Goal: Transaction & Acquisition: Purchase product/service

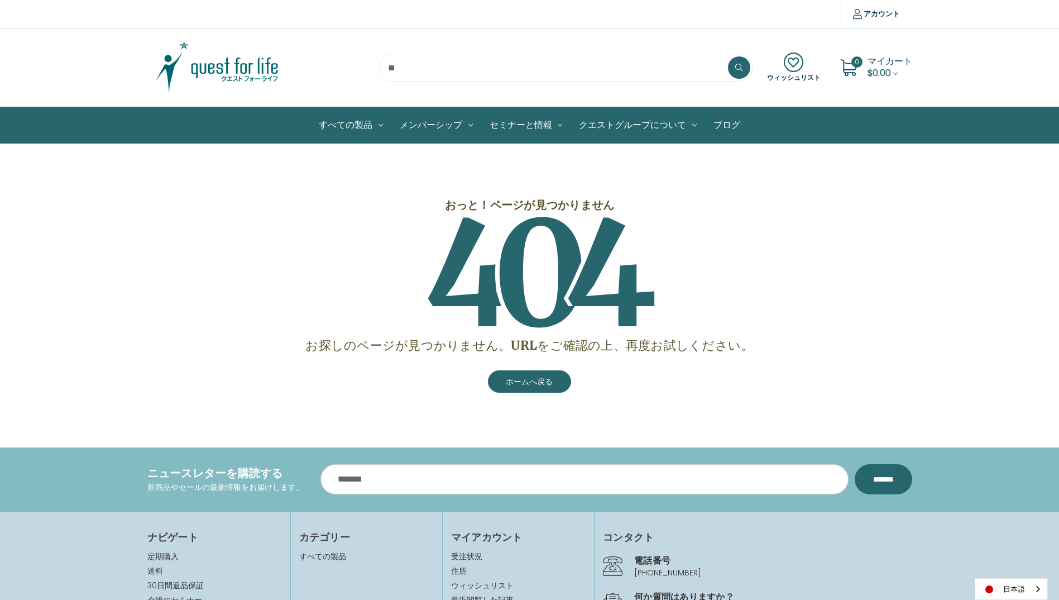
click at [245, 63] on img at bounding box center [217, 68] width 140 height 56
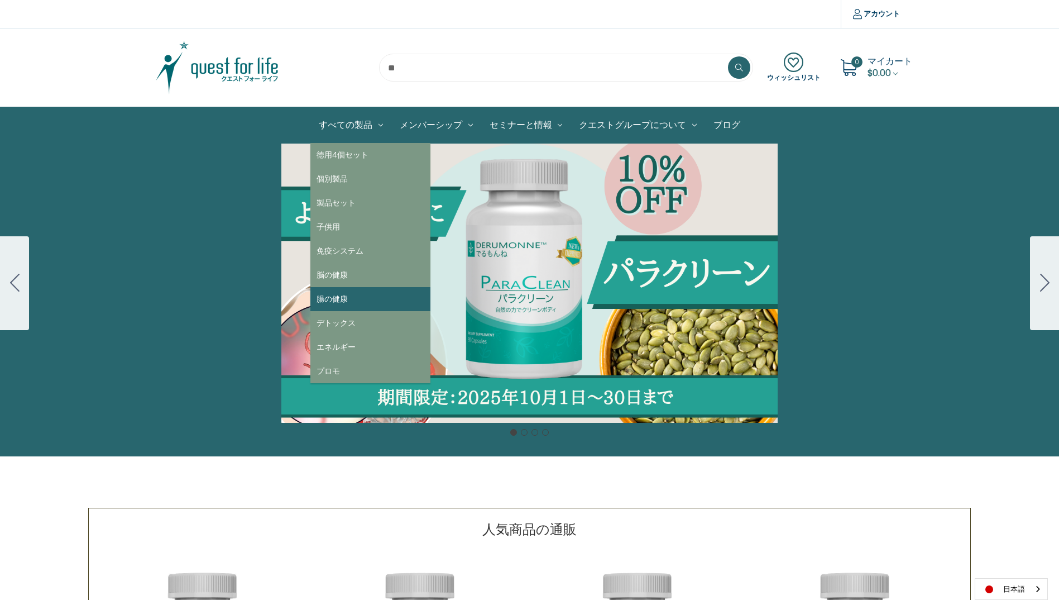
click at [332, 299] on link "腸の健康" at bounding box center [370, 299] width 120 height 24
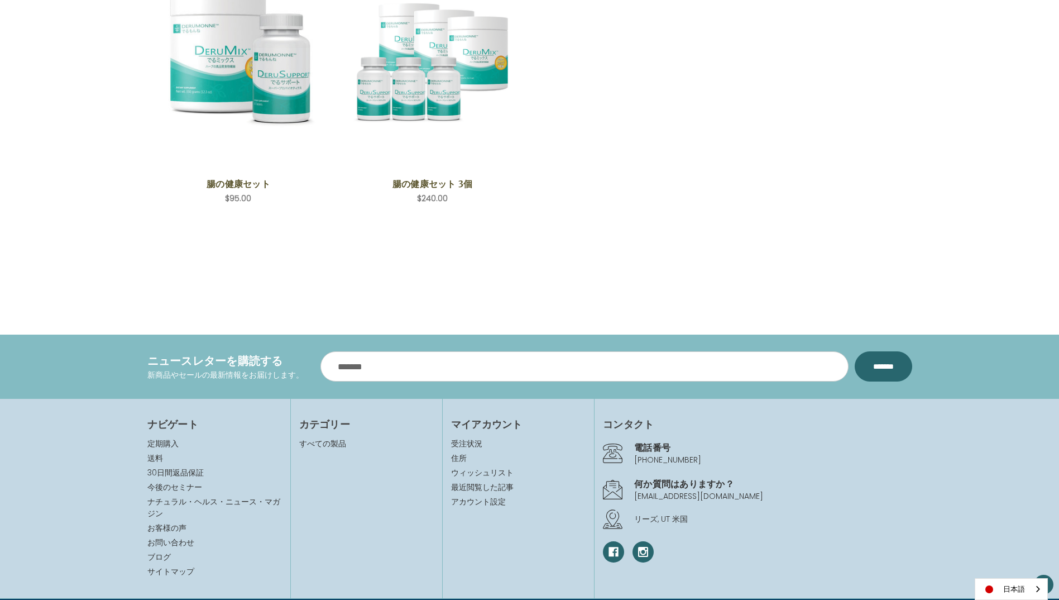
scroll to position [639, 0]
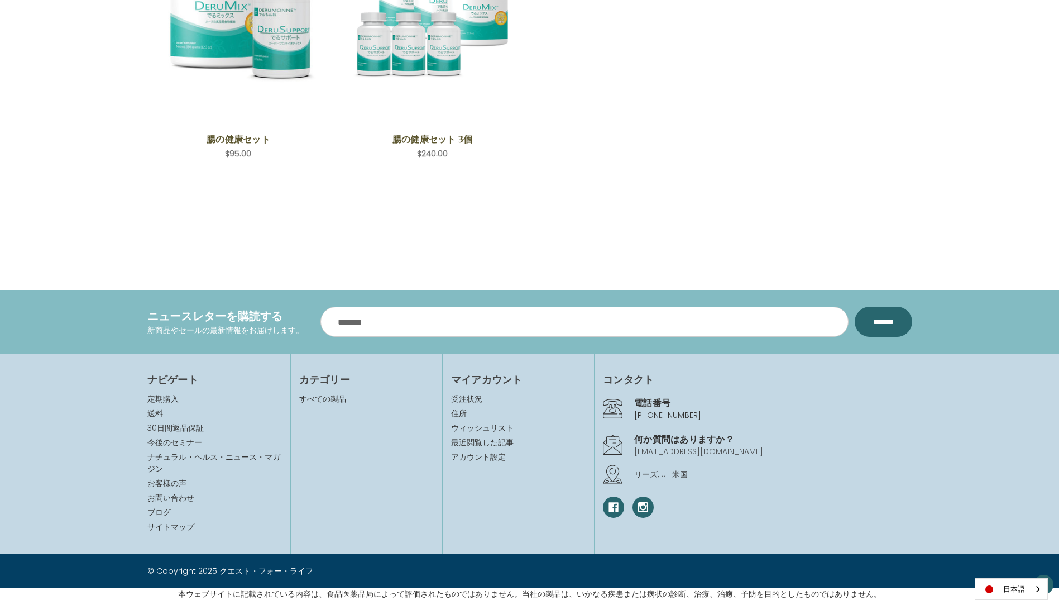
click at [637, 452] on link "[EMAIL_ADDRESS][DOMAIN_NAME]" at bounding box center [698, 450] width 129 height 11
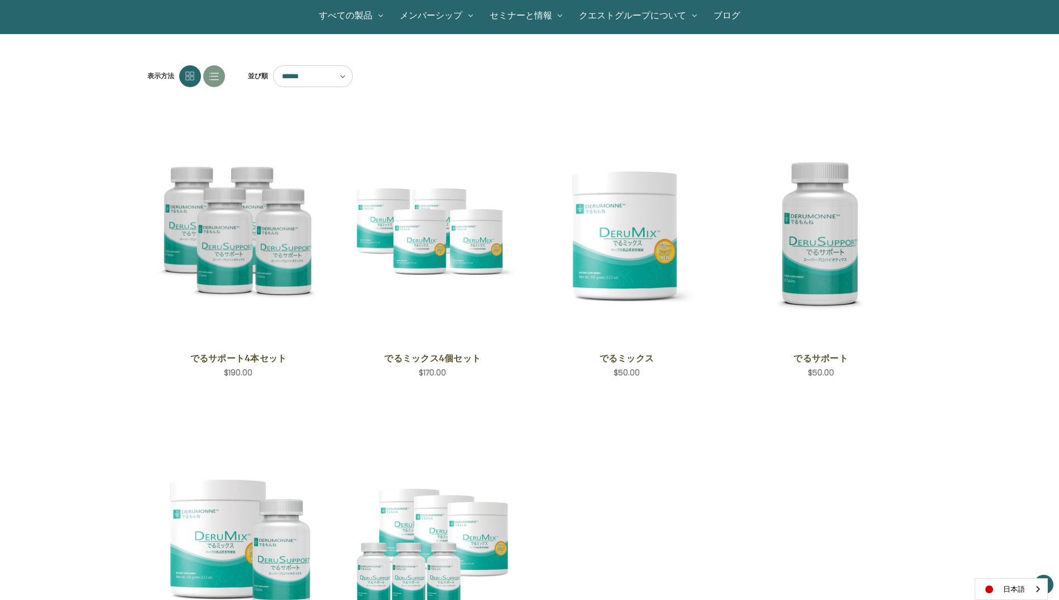
scroll to position [279, 0]
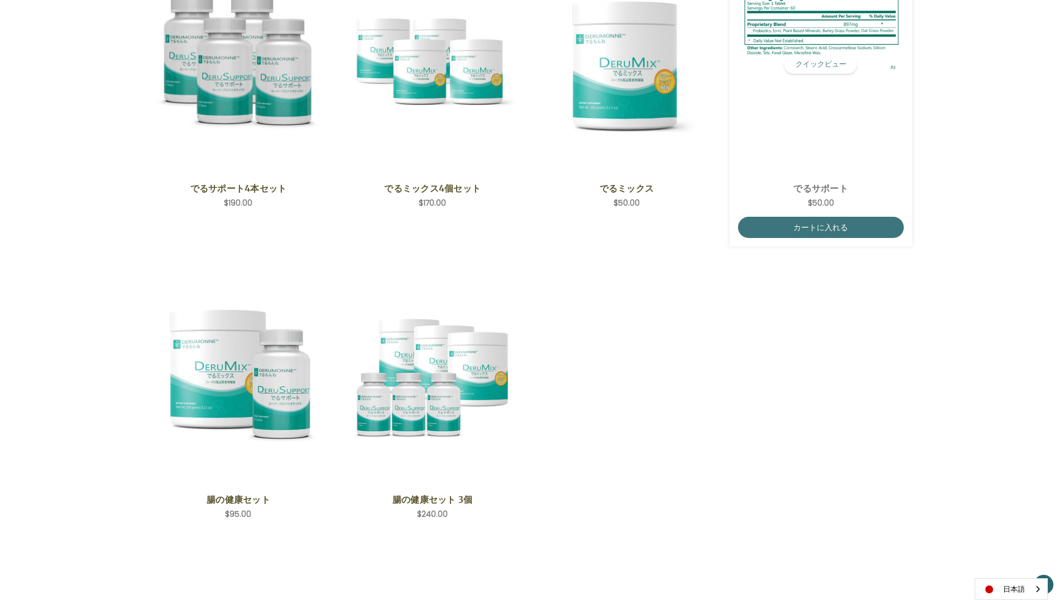
click at [817, 100] on img "DeruSupport,$50.00\a" at bounding box center [821, 64] width 166 height 176
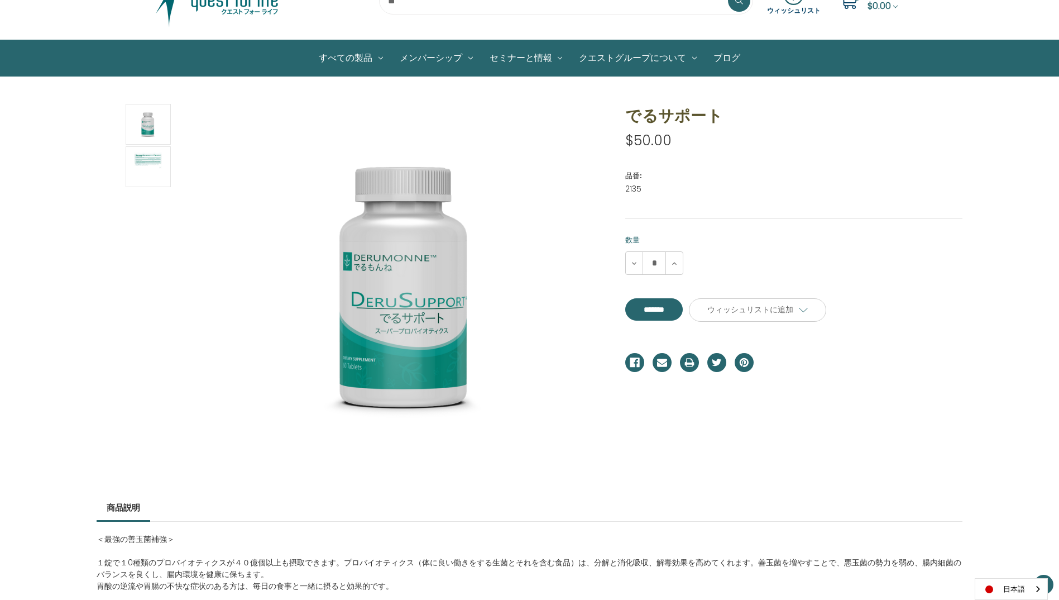
scroll to position [56, 0]
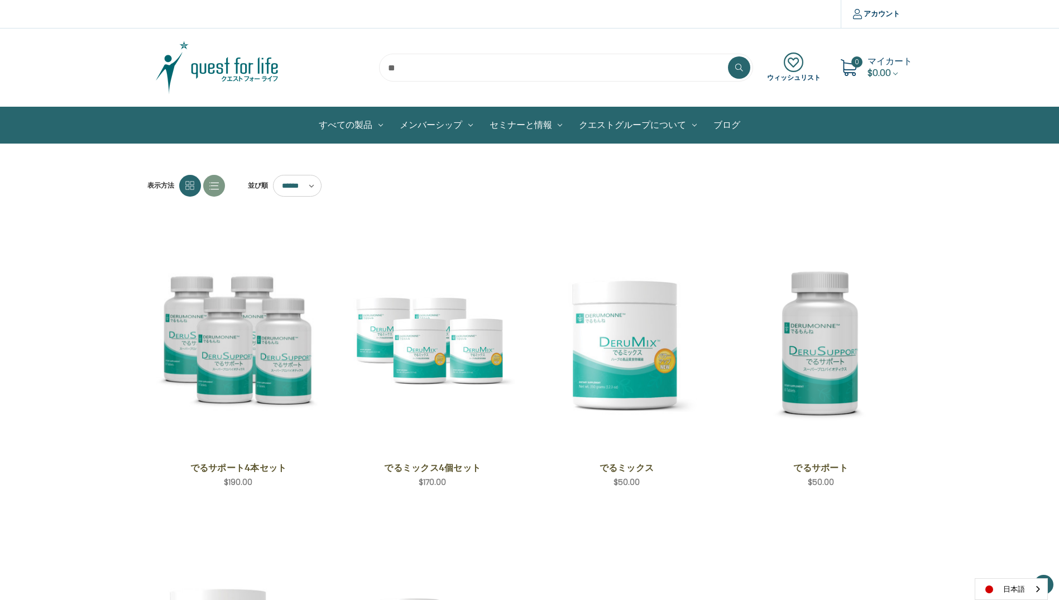
scroll to position [279, 0]
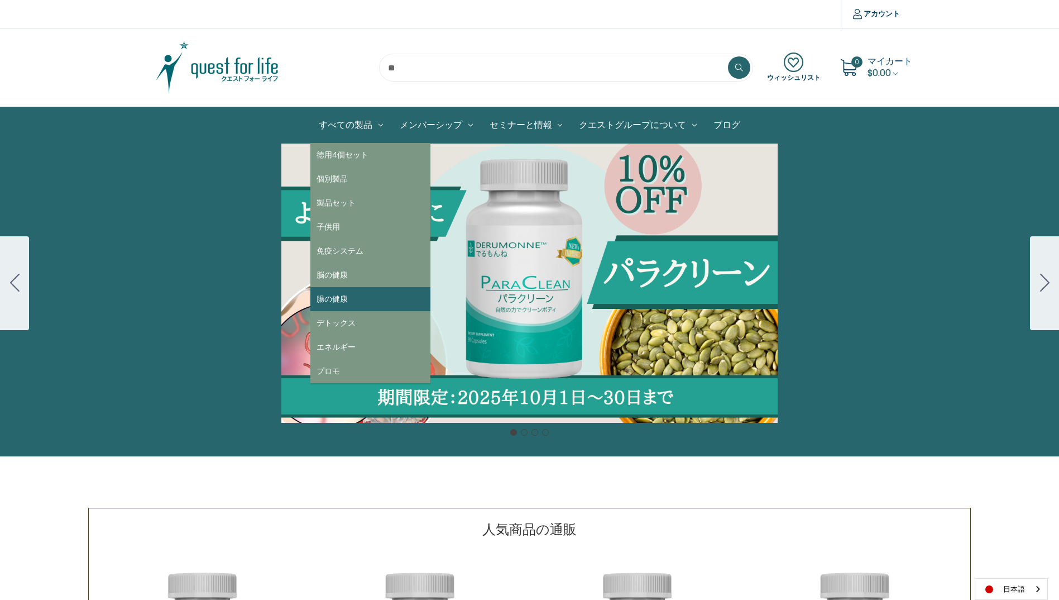
click at [347, 294] on link "腸の健康" at bounding box center [370, 299] width 120 height 24
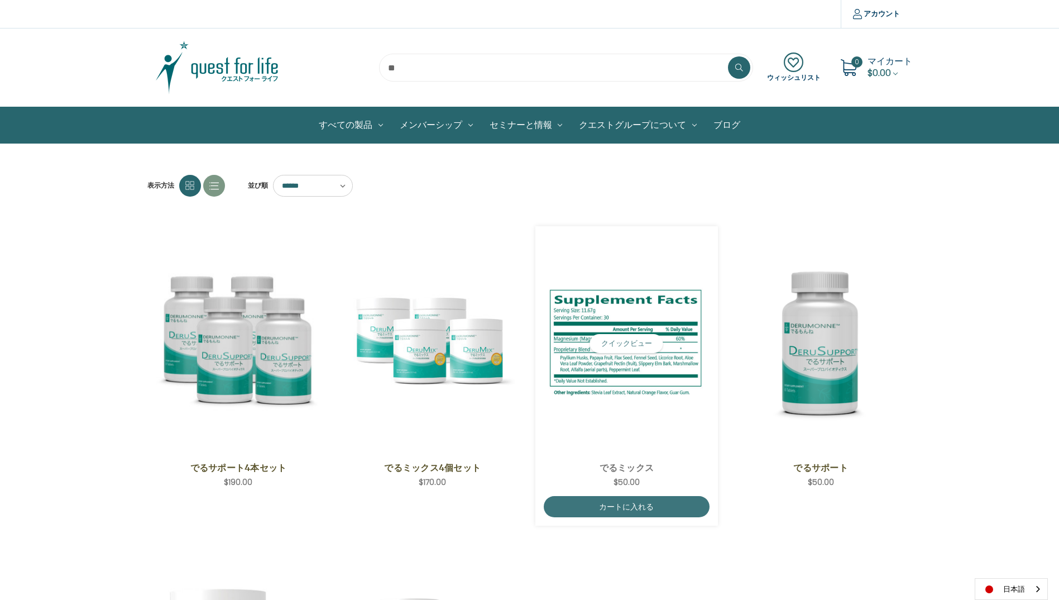
click at [625, 413] on span "DeruMix,$50.00\a" at bounding box center [627, 343] width 166 height 218
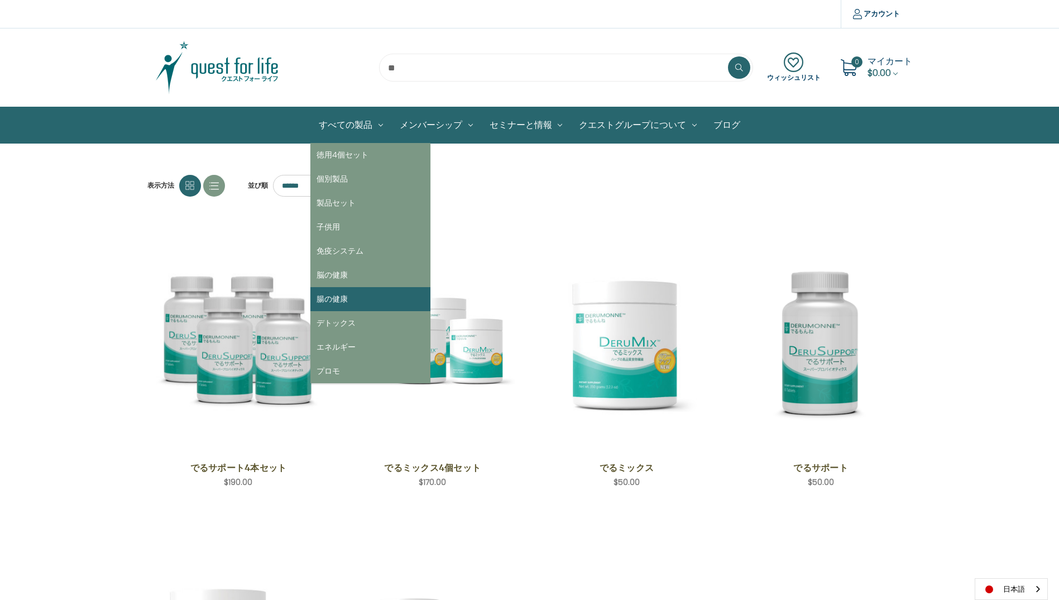
click at [340, 294] on link "腸の健康" at bounding box center [370, 299] width 120 height 24
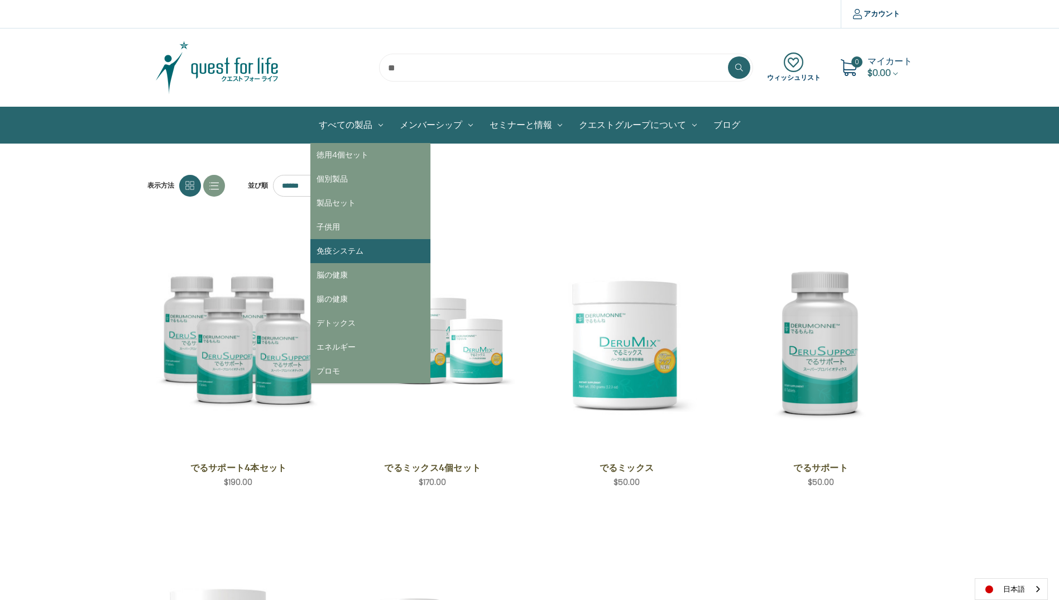
click at [341, 249] on link "免疫システム" at bounding box center [370, 251] width 120 height 24
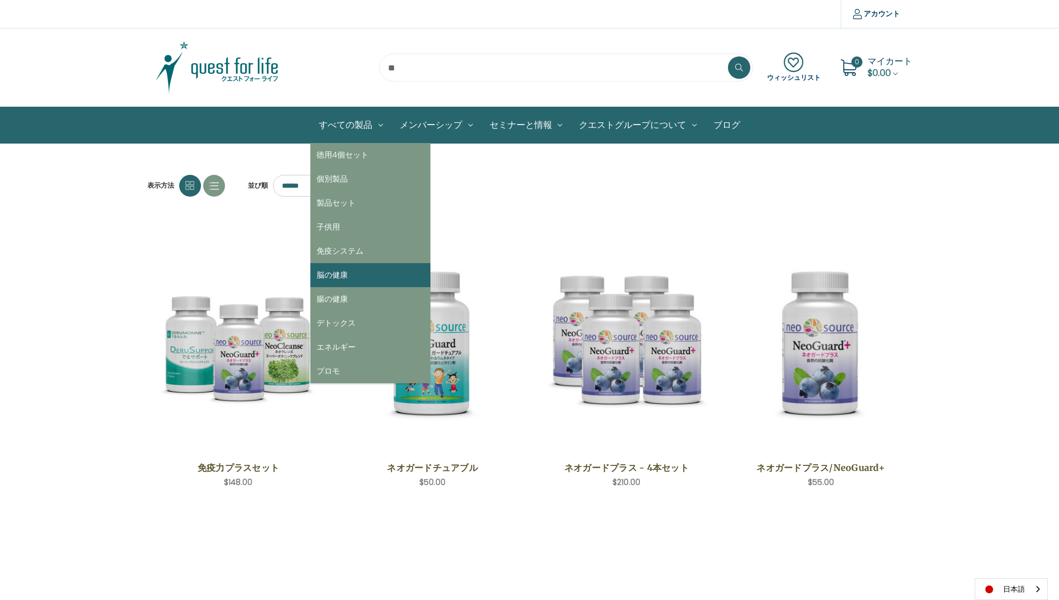
click at [337, 269] on link "脳の健康" at bounding box center [370, 275] width 120 height 24
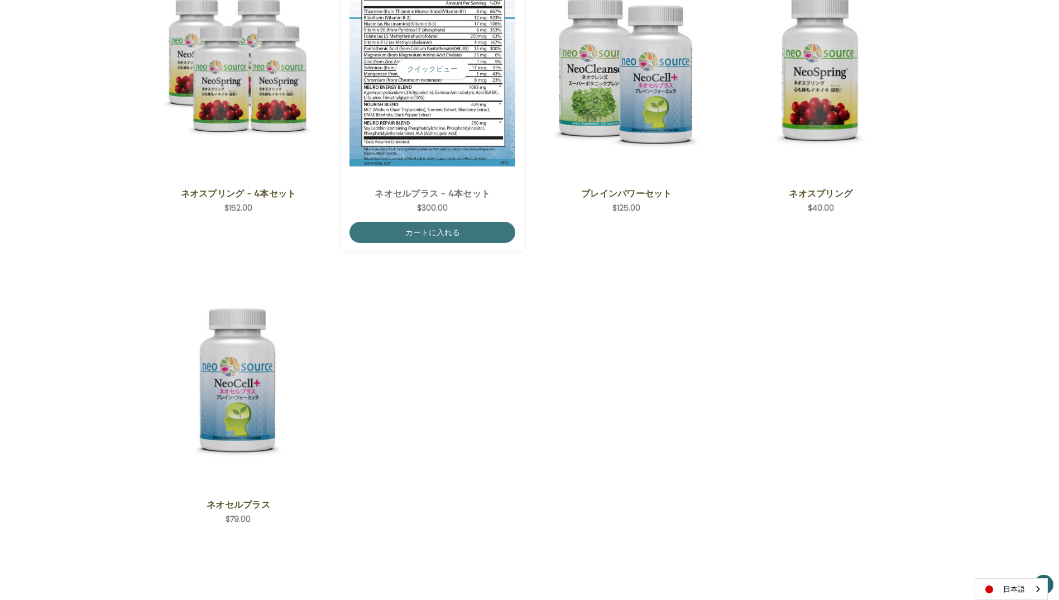
scroll to position [56, 0]
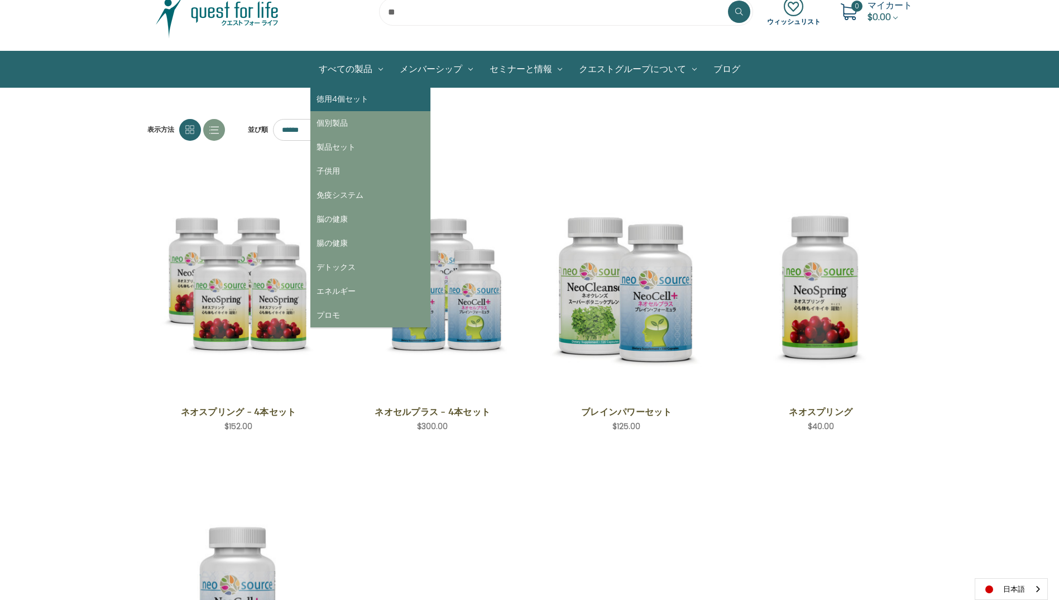
click at [349, 97] on link "徳用4個セット" at bounding box center [370, 99] width 120 height 24
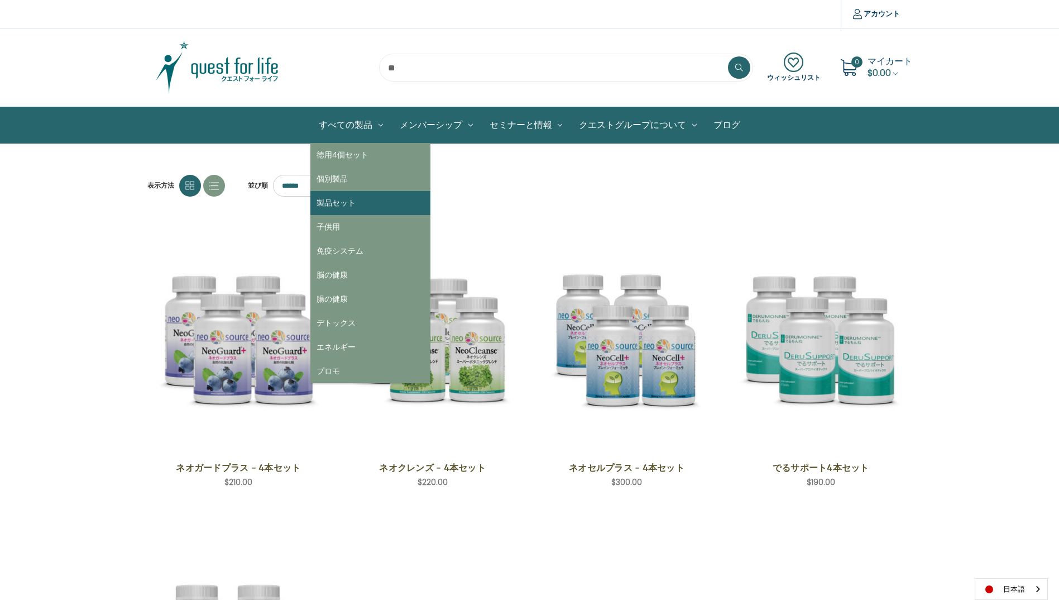
click at [335, 192] on link "製品セット" at bounding box center [370, 203] width 120 height 24
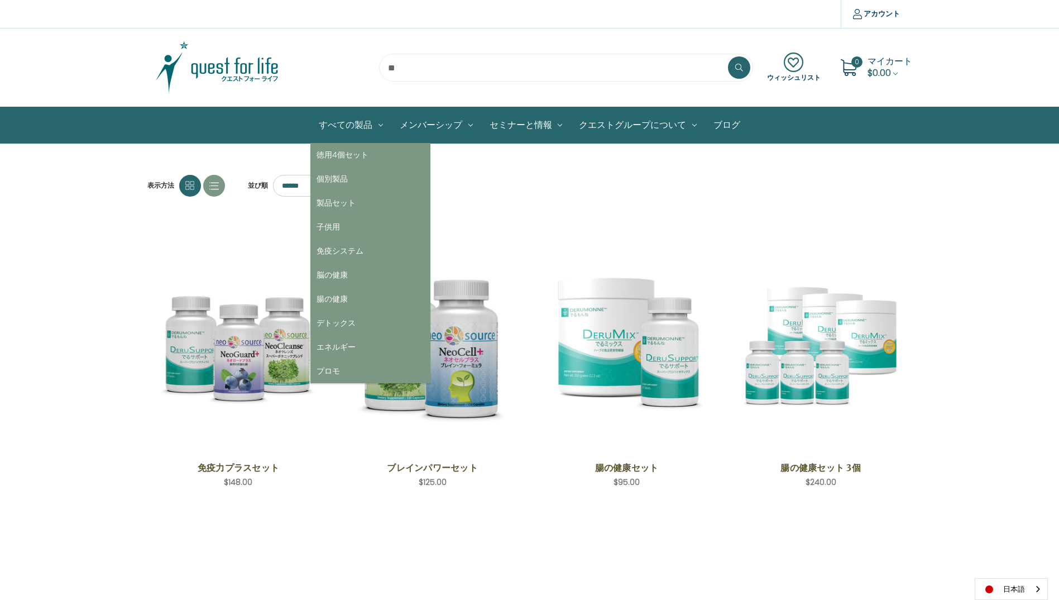
click at [356, 133] on link "すべての製品" at bounding box center [350, 125] width 81 height 36
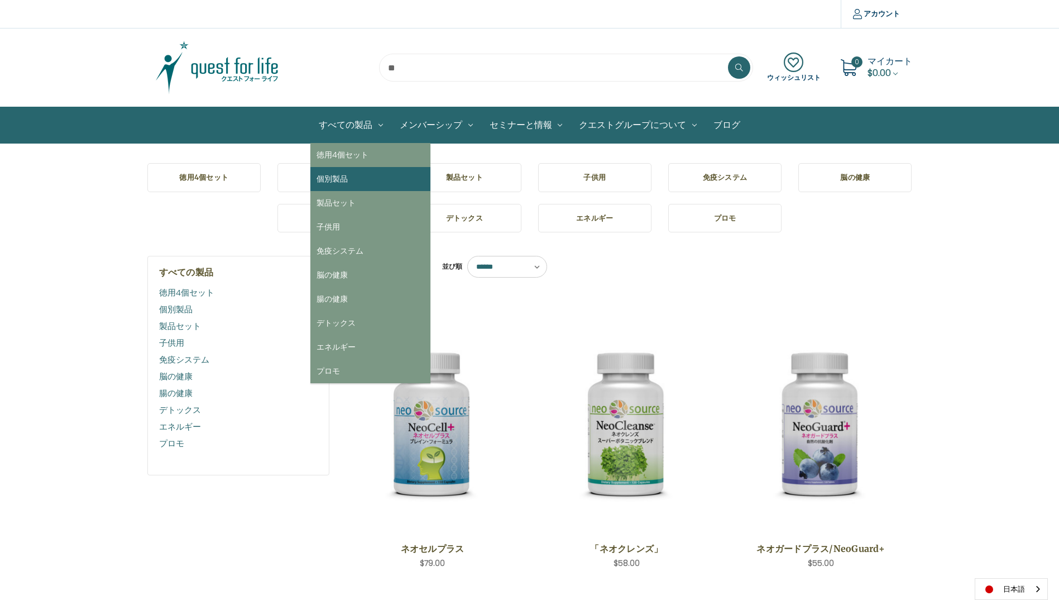
click at [352, 171] on link "個別製品" at bounding box center [370, 179] width 120 height 24
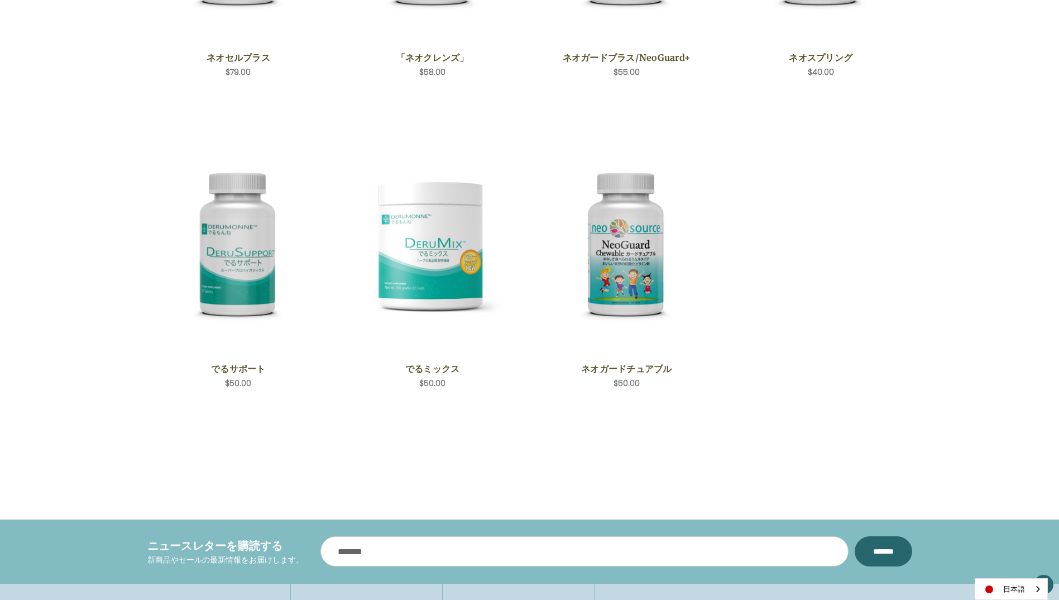
scroll to position [528, 0]
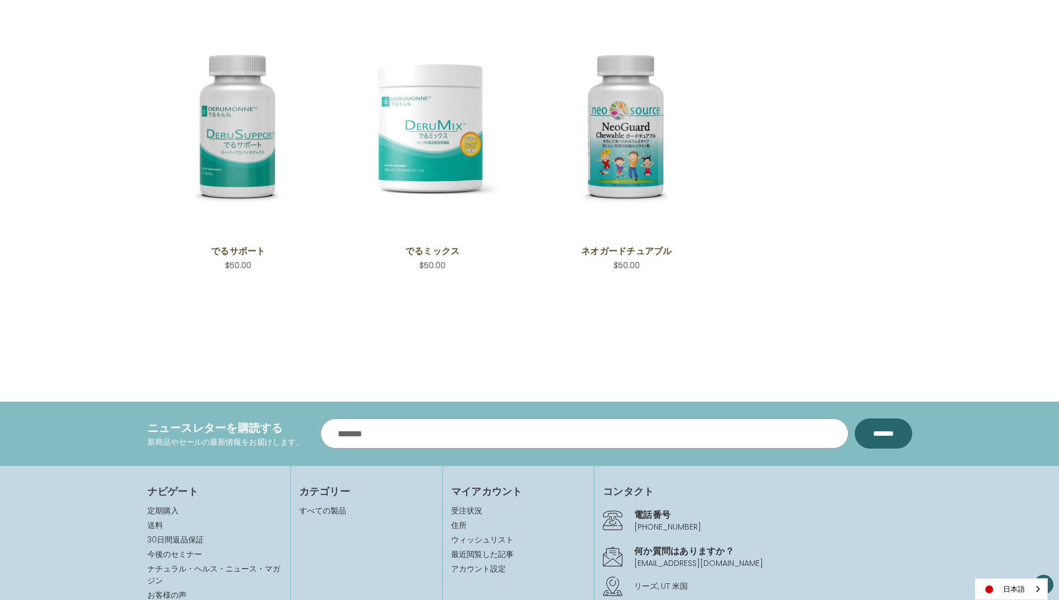
click at [404, 435] on input "メールアドレス" at bounding box center [584, 433] width 528 height 30
type input "*"
type input "*****"
click at [855, 418] on input "*********" at bounding box center [883, 433] width 57 height 30
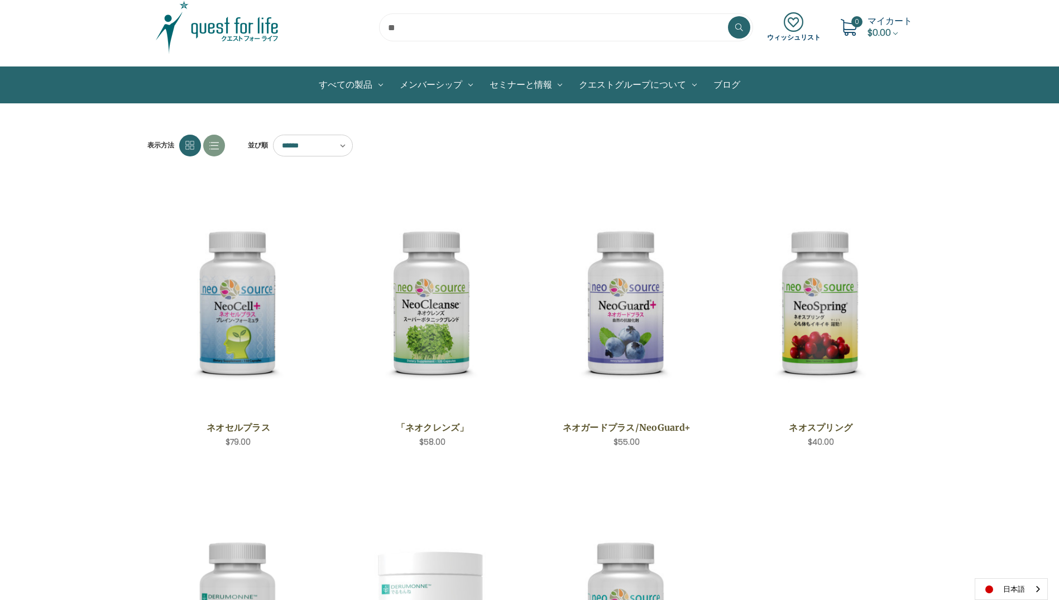
scroll to position [0, 0]
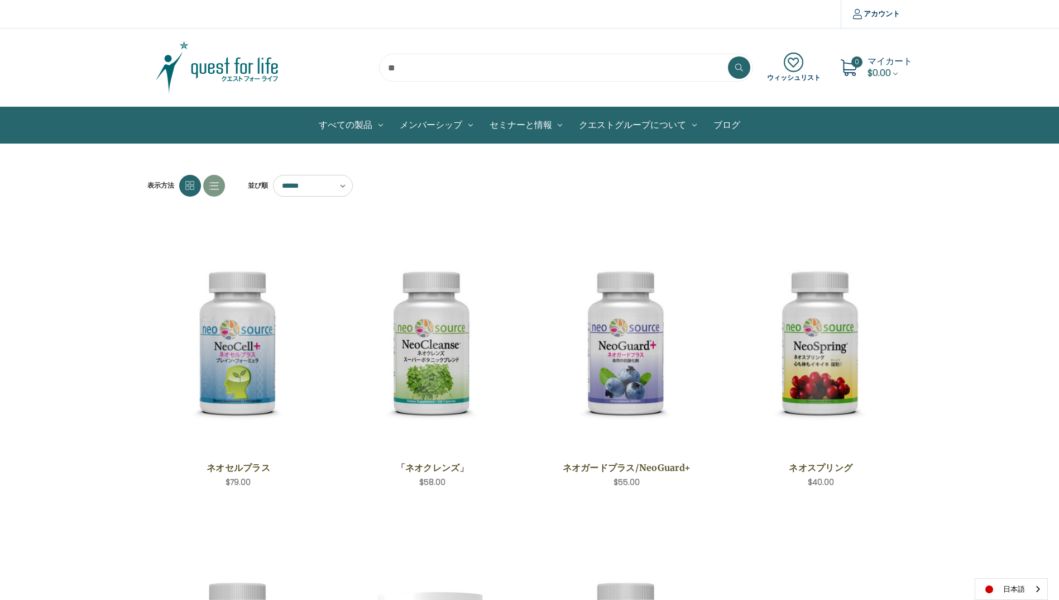
click at [345, 185] on select "****** ****** ****** ****** ***** ******* **** ****" at bounding box center [313, 186] width 80 height 22
select select "********"
click at [273, 175] on select "****** ****** ****** ****** ***** ******* **** ****" at bounding box center [313, 186] width 80 height 22
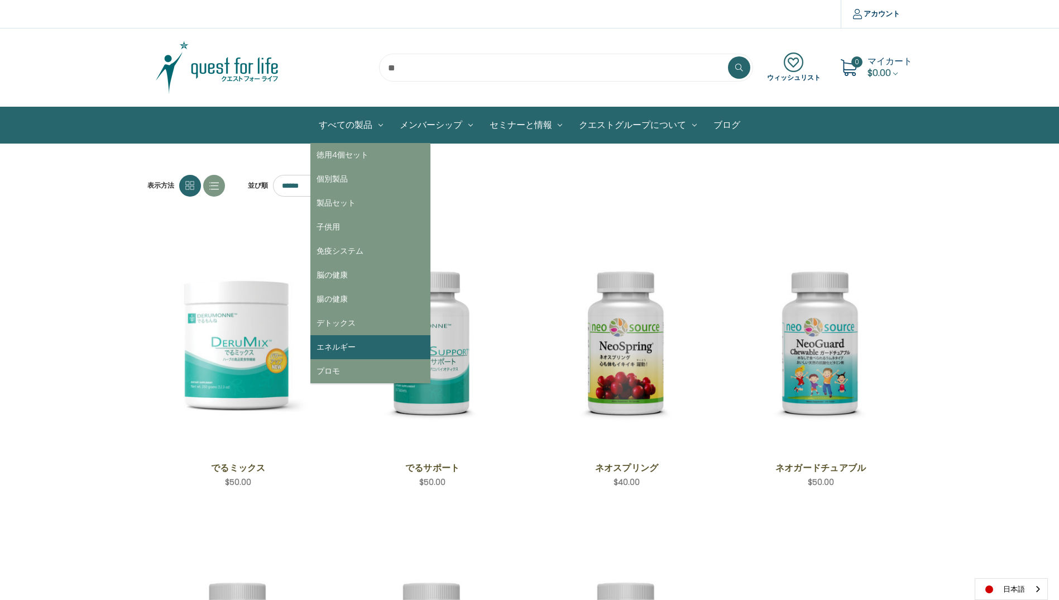
click at [341, 343] on link "エネルギー" at bounding box center [370, 347] width 120 height 24
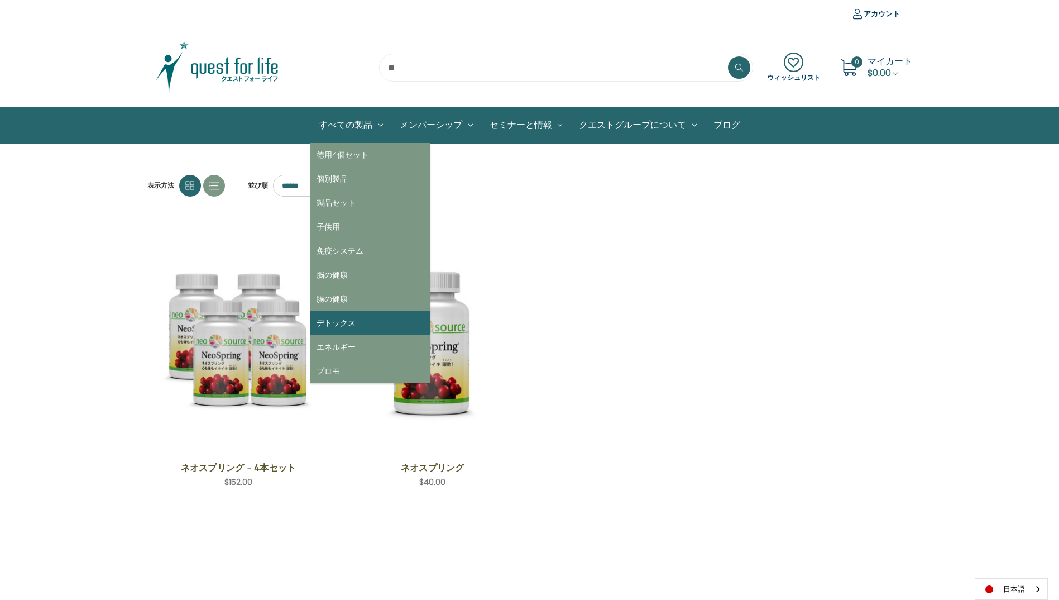
click at [341, 320] on link "デトックス" at bounding box center [370, 323] width 120 height 24
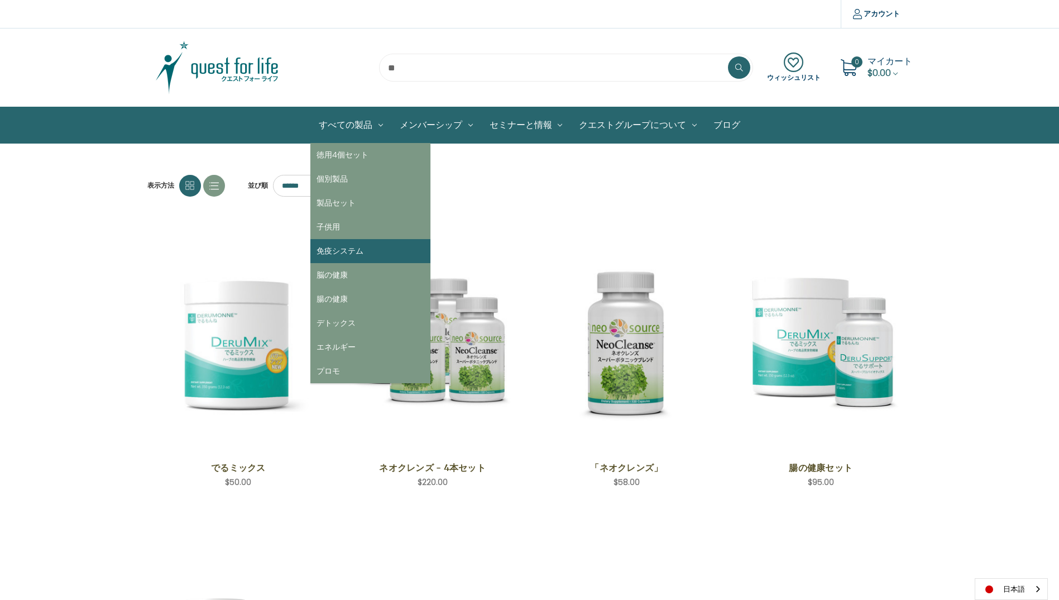
click at [334, 248] on link "免疫システム" at bounding box center [370, 251] width 120 height 24
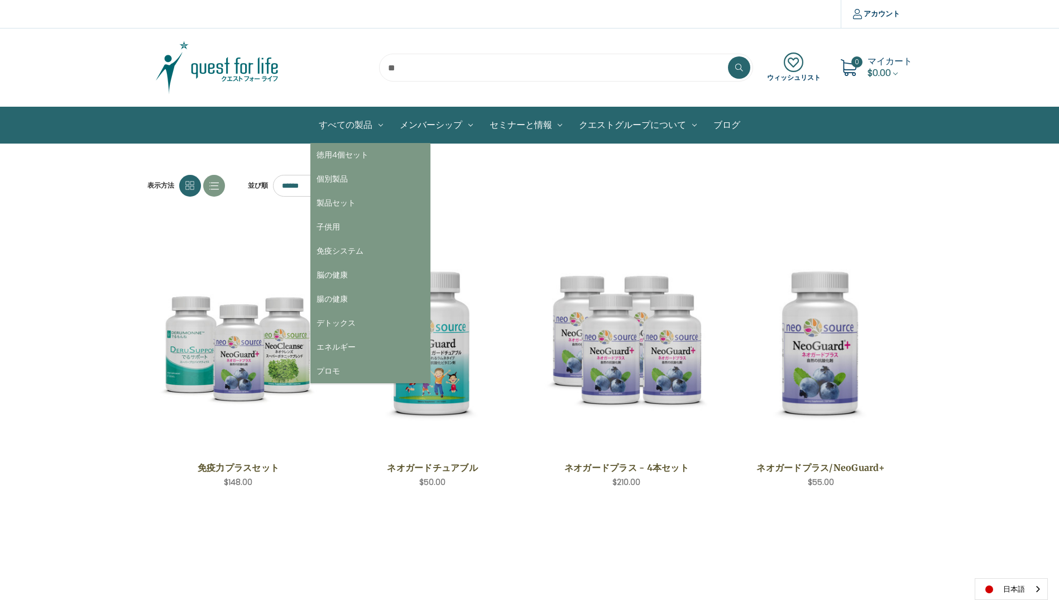
click at [347, 128] on link "すべての製品" at bounding box center [350, 125] width 81 height 36
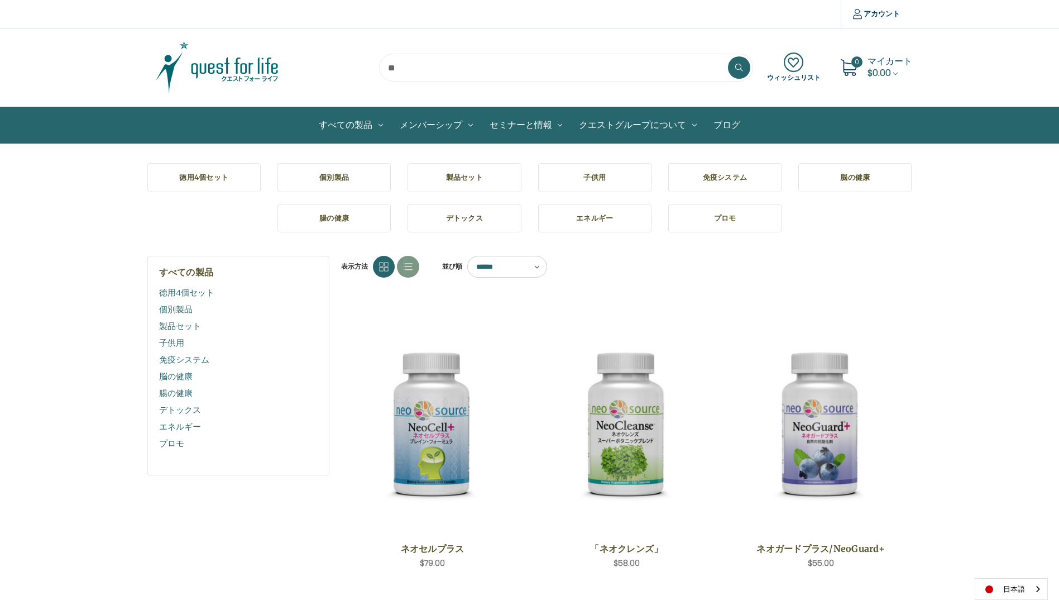
click at [726, 119] on link "ブログ" at bounding box center [727, 125] width 44 height 36
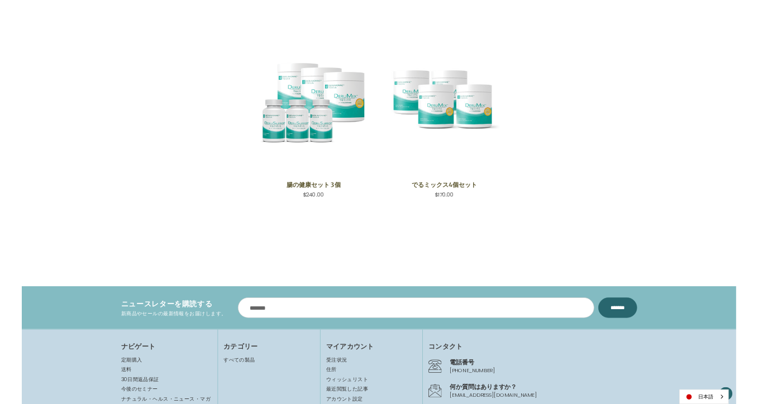
scroll to position [1653, 0]
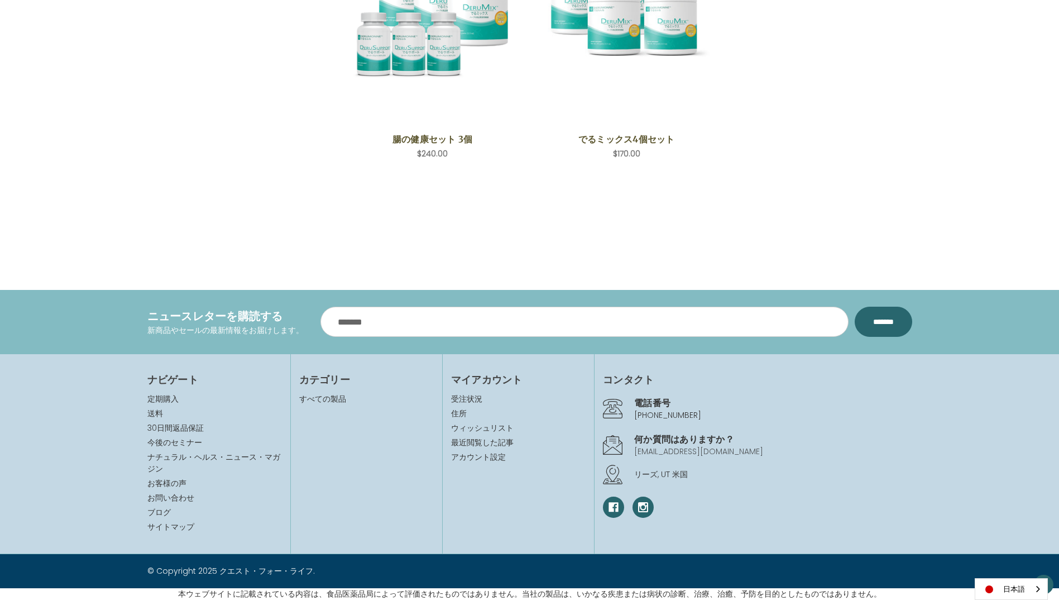
click at [636, 450] on link "[EMAIL_ADDRESS][DOMAIN_NAME]" at bounding box center [698, 450] width 129 height 11
click at [701, 452] on link "post@questgrp.jp" at bounding box center [698, 450] width 129 height 11
click at [706, 451] on p "post@questgrp.jp" at bounding box center [772, 451] width 277 height 12
click at [706, 451] on p "[EMAIL_ADDRESS][DOMAIN_NAME]" at bounding box center [772, 451] width 277 height 12
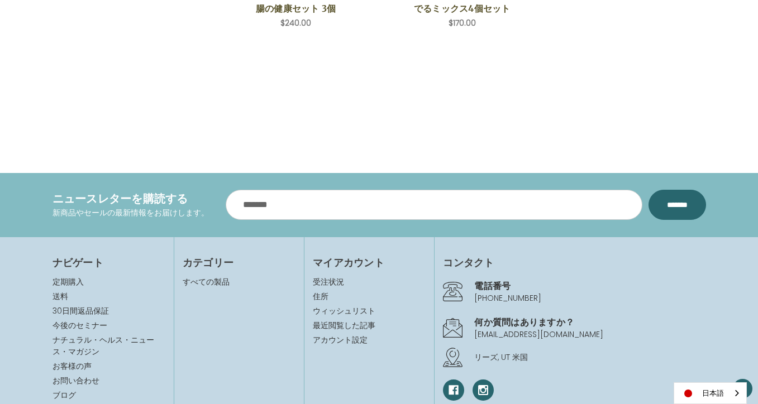
drag, startPoint x: 481, startPoint y: 174, endPoint x: 598, endPoint y: 175, distance: 117.2
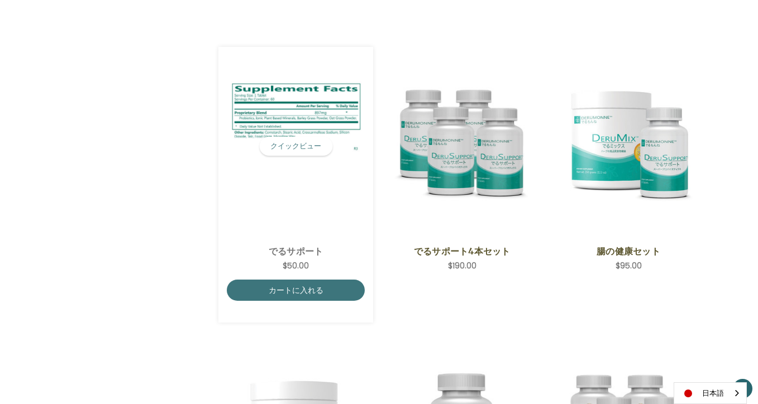
scroll to position [816, 0]
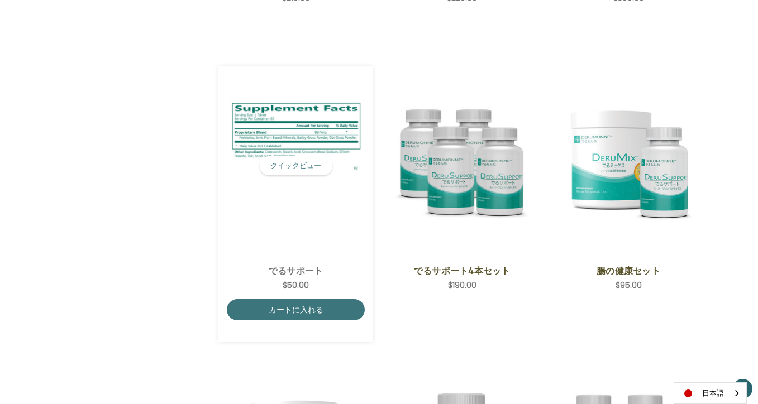
click at [299, 190] on img "DeruSupport,$50.00\a" at bounding box center [296, 165] width 138 height 147
click at [299, 310] on link "カートに入れる" at bounding box center [296, 309] width 138 height 21
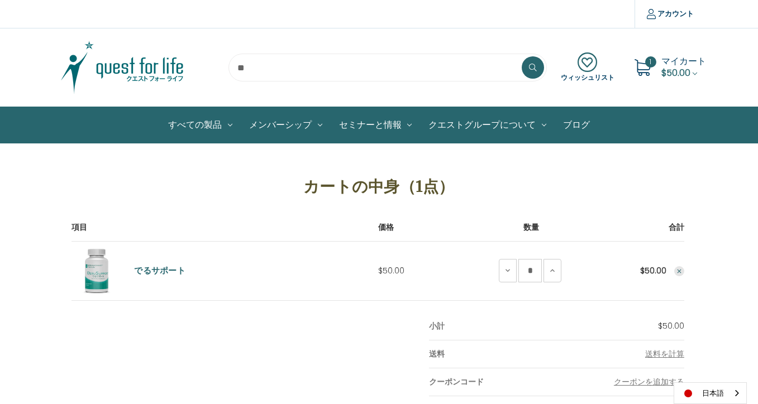
click at [677, 70] on span "$50.00" at bounding box center [675, 72] width 29 height 13
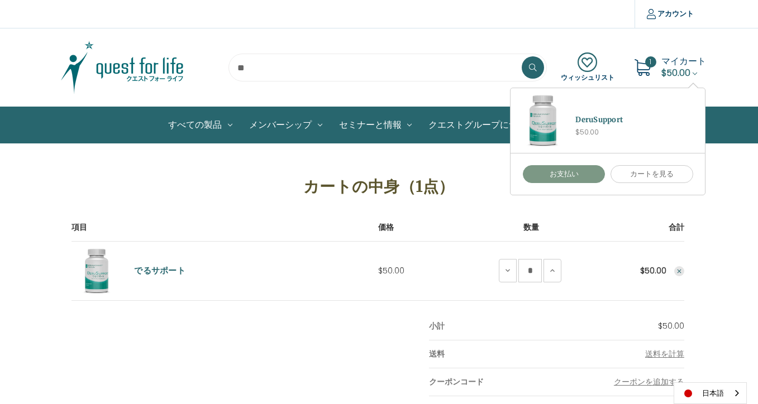
click at [572, 170] on link "お支払い" at bounding box center [564, 174] width 83 height 18
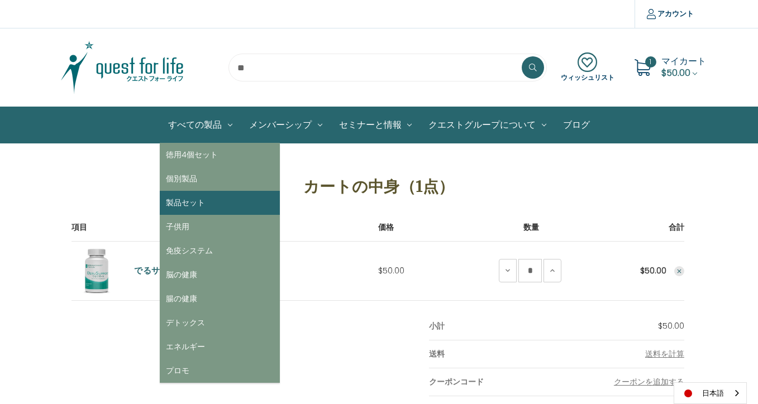
click at [180, 203] on link "製品セット" at bounding box center [220, 203] width 120 height 24
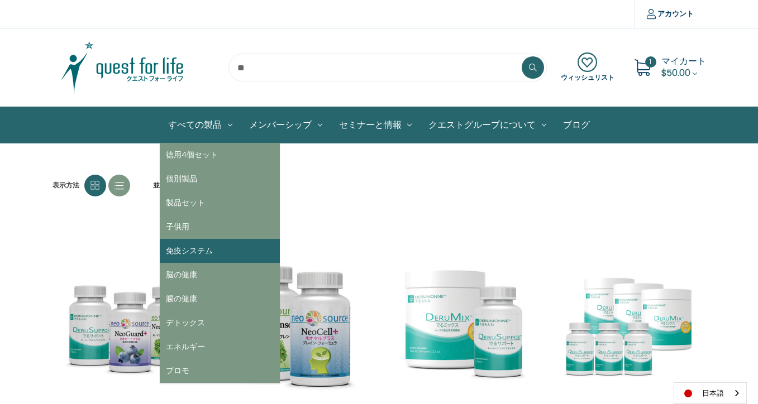
click at [179, 247] on link "免疫システム" at bounding box center [220, 251] width 120 height 24
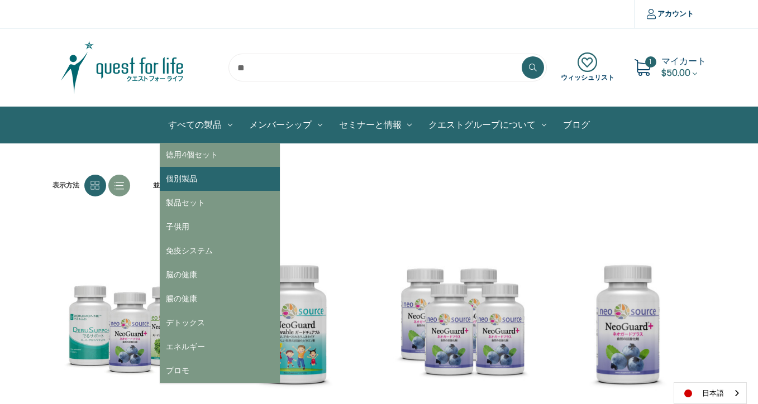
click at [193, 179] on link "個別製品" at bounding box center [220, 179] width 120 height 24
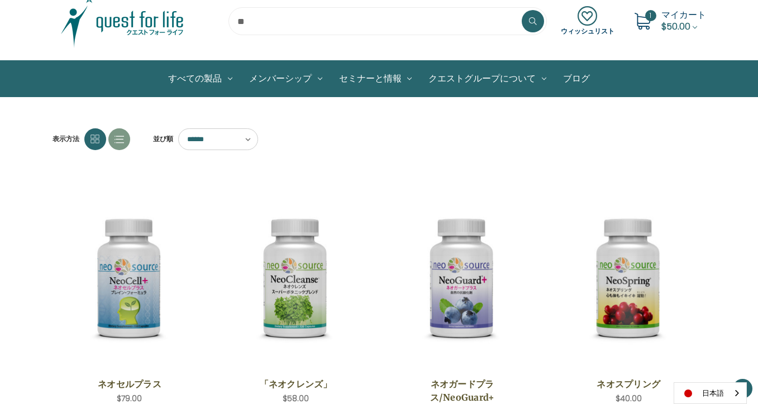
scroll to position [112, 0]
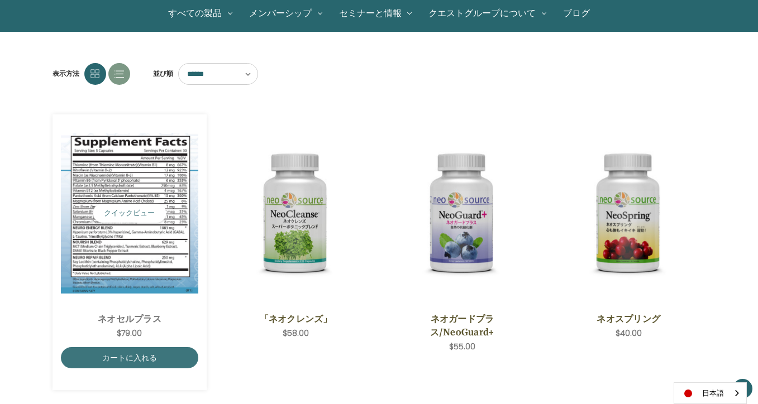
click at [145, 231] on img "NeoCell Plus,$79.00\a" at bounding box center [130, 213] width 138 height 161
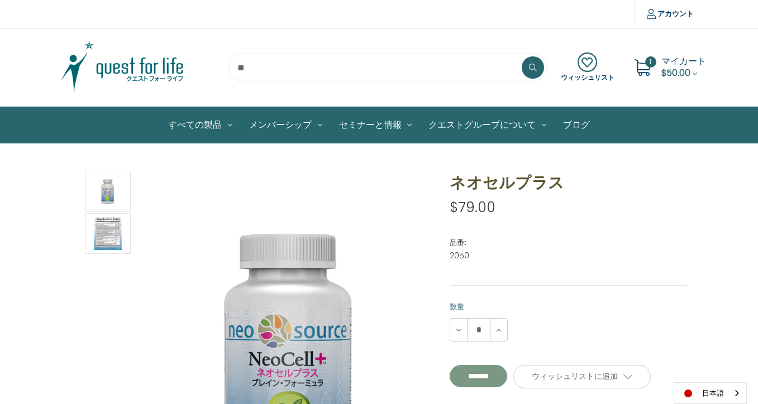
click at [507, 380] on input "**********" at bounding box center [477, 376] width 57 height 22
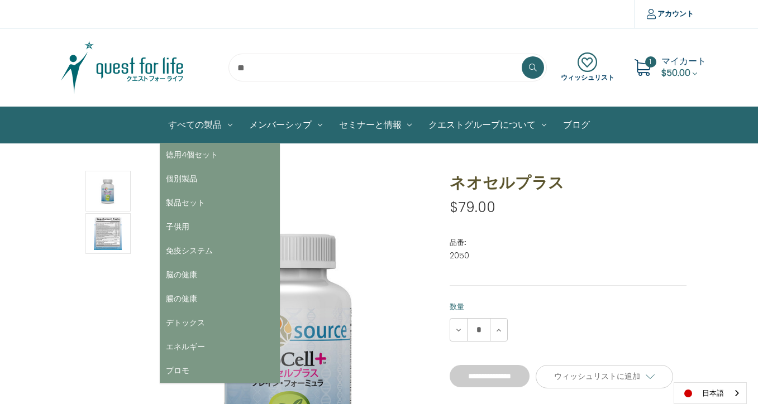
type input "*******"
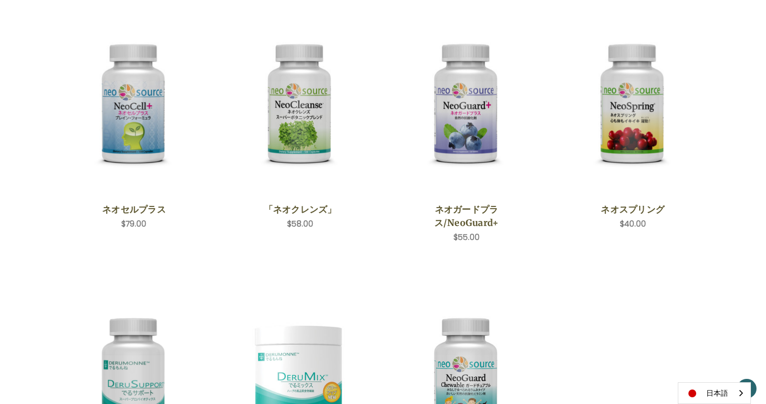
scroll to position [212, 0]
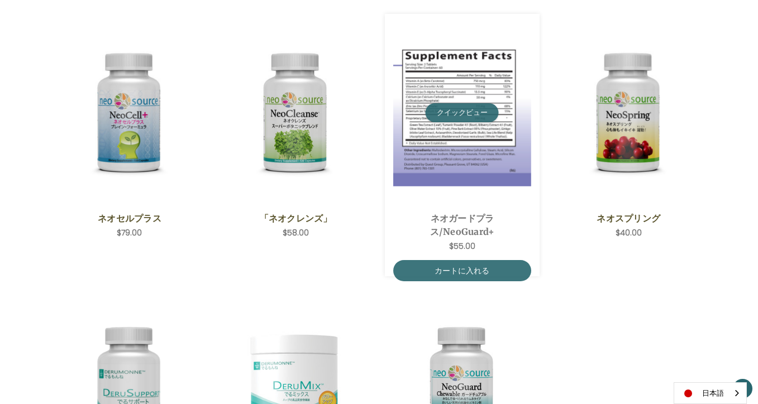
click at [464, 113] on button "クイックビュー" at bounding box center [461, 112] width 73 height 19
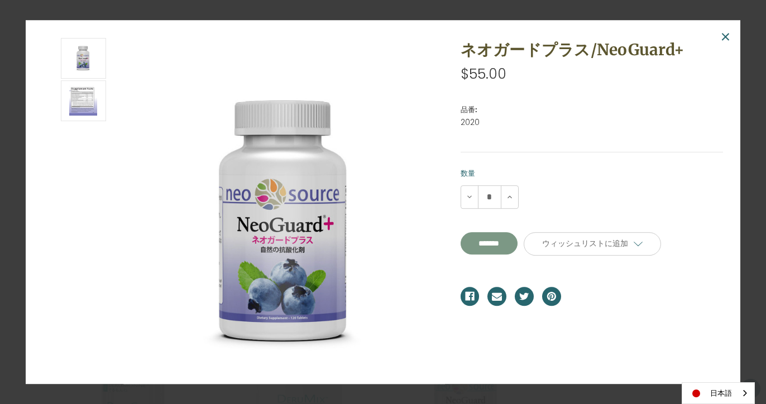
click at [499, 242] on input "**********" at bounding box center [489, 243] width 57 height 22
type input "*******"
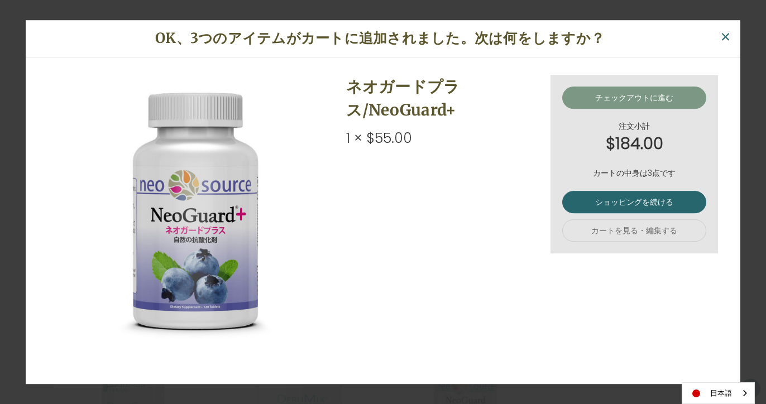
click at [640, 102] on link "チェックアウトに進む" at bounding box center [634, 98] width 144 height 22
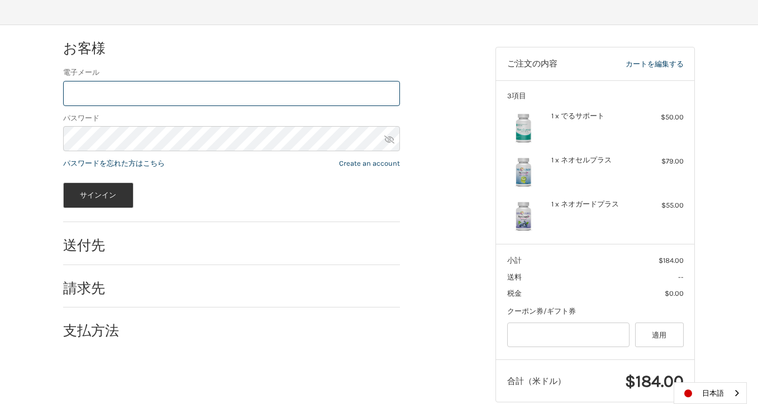
scroll to position [151, 0]
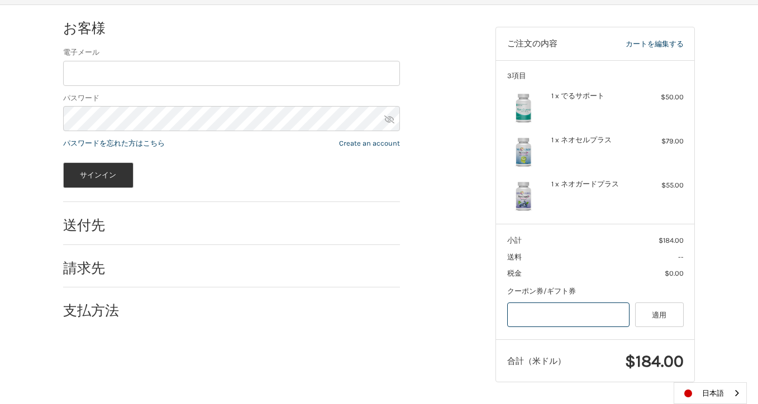
click at [577, 317] on input "Gift Certificate or Coupon Code" at bounding box center [568, 315] width 123 height 25
click at [649, 319] on button "適用" at bounding box center [659, 315] width 49 height 25
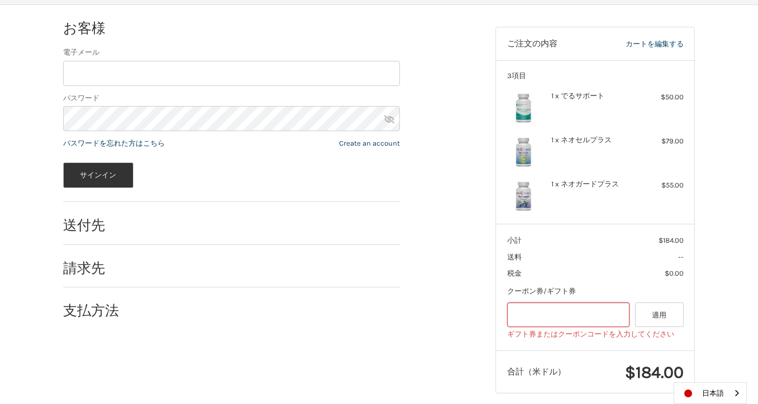
drag, startPoint x: 388, startPoint y: 336, endPoint x: 395, endPoint y: 332, distance: 7.8
click at [387, 334] on div "お客様 リピーター 電子メール パスワード パスワードを忘れた方はこちら Create an account サインイン 送付先 請求先 支払方法 ご注文の内…" at bounding box center [379, 210] width 670 height 410
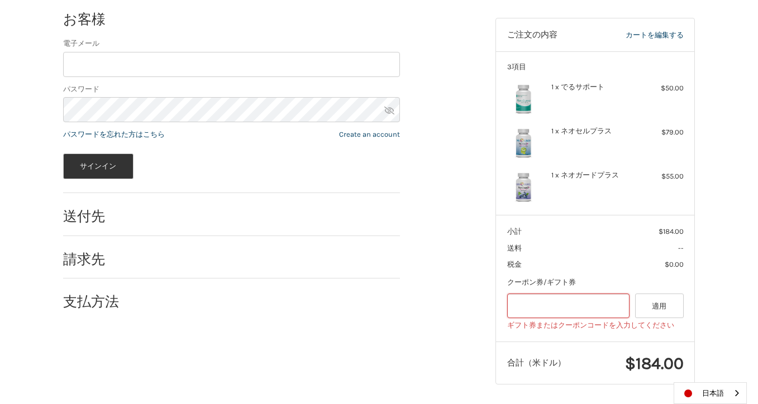
scroll to position [162, 0]
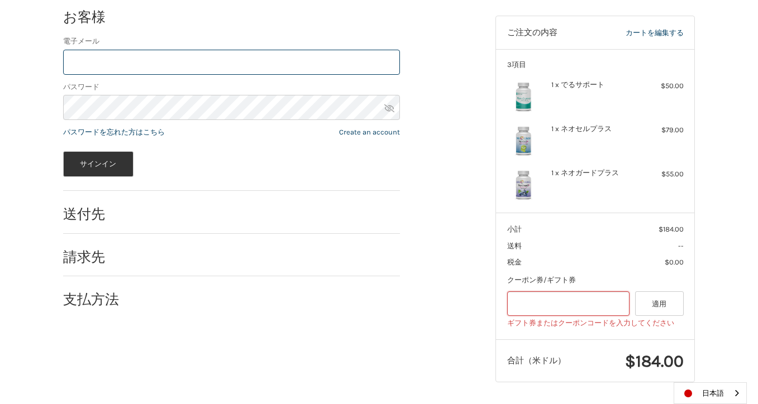
click at [120, 59] on input "電子メール" at bounding box center [231, 62] width 337 height 25
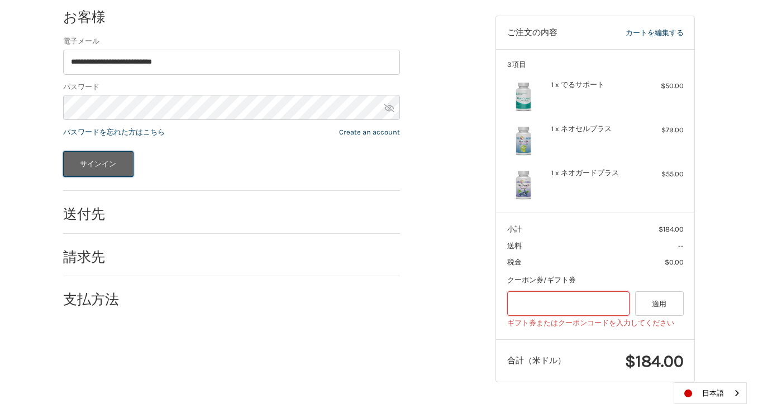
click at [98, 159] on button "サインイン" at bounding box center [98, 164] width 70 height 26
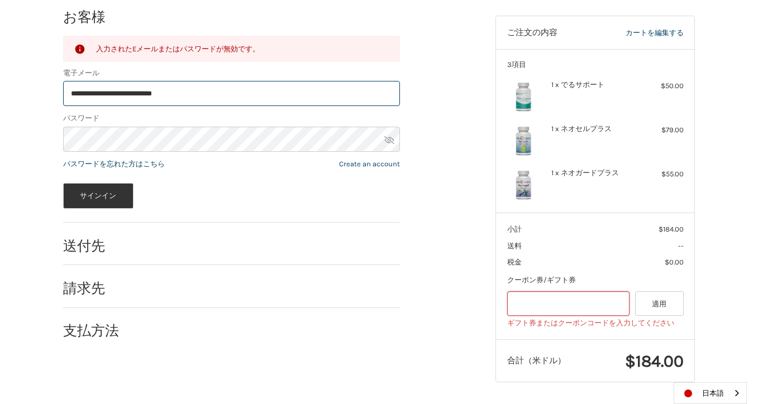
drag, startPoint x: 191, startPoint y: 93, endPoint x: 135, endPoint y: 95, distance: 56.4
click at [135, 95] on input "**********" at bounding box center [231, 93] width 337 height 25
type input "**********"
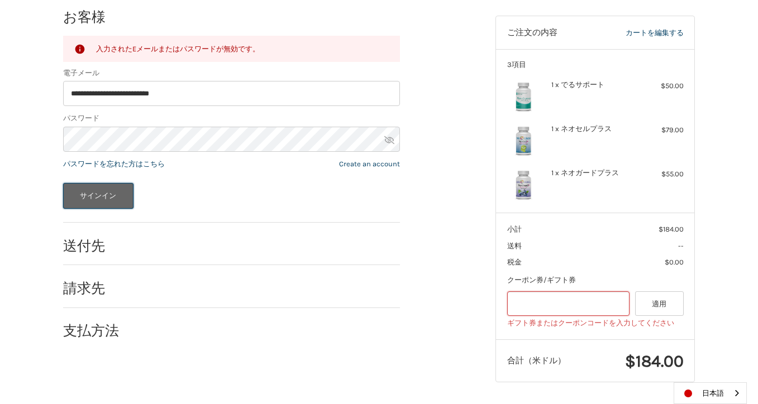
click at [114, 198] on button "サインイン" at bounding box center [98, 196] width 70 height 26
click at [23, 137] on div "**********" at bounding box center [379, 199] width 758 height 410
click at [113, 190] on button "サインイン" at bounding box center [98, 196] width 70 height 26
click at [148, 164] on link "パスワードを忘れた方はこちら" at bounding box center [114, 164] width 102 height 8
click at [43, 140] on div "**********" at bounding box center [379, 199] width 758 height 410
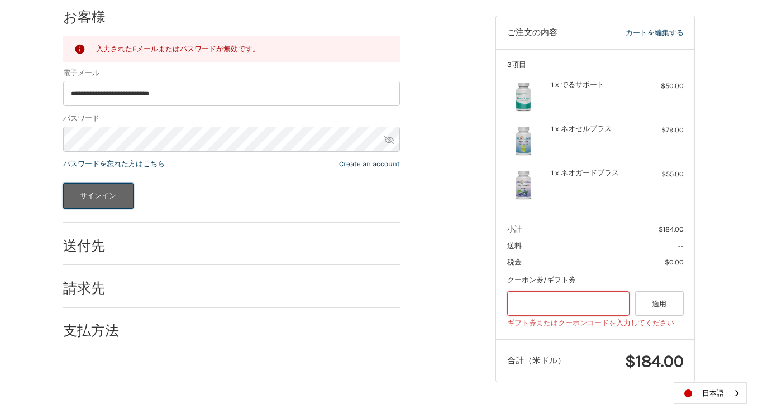
click at [103, 191] on button "サインイン" at bounding box center [98, 196] width 70 height 26
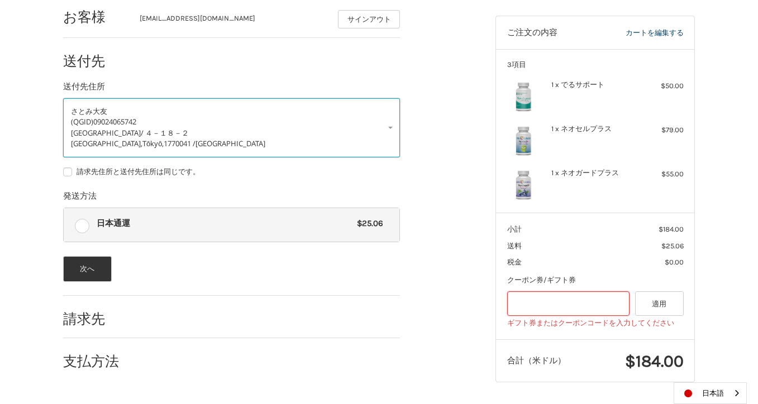
click at [94, 130] on span "石神井町" at bounding box center [106, 133] width 70 height 10
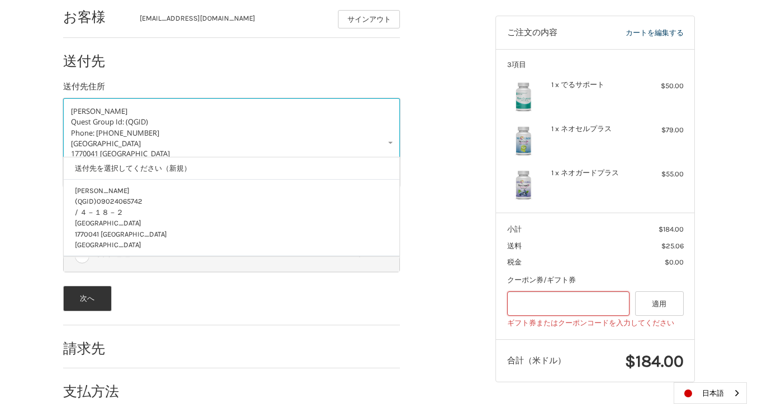
scroll to position [5, 0]
click at [138, 218] on p "Japan 1770041 Tōkyō 練馬区 石神井町" at bounding box center [232, 234] width 314 height 33
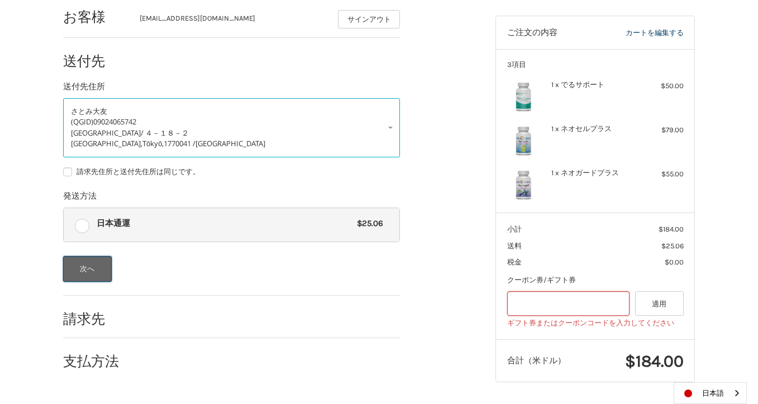
click at [84, 267] on button "次へ" at bounding box center [87, 269] width 49 height 26
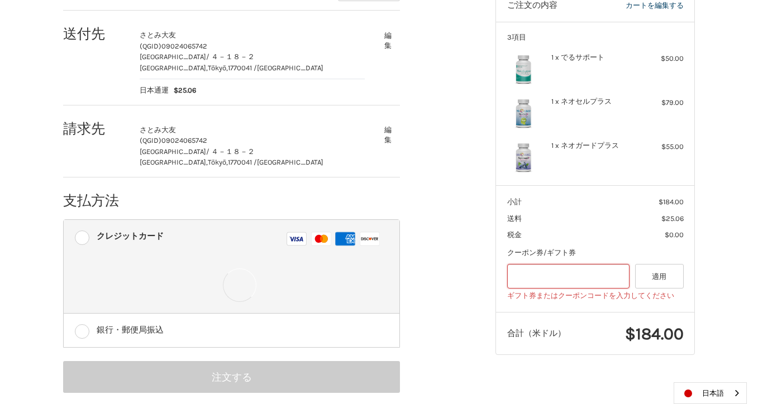
scroll to position [204, 0]
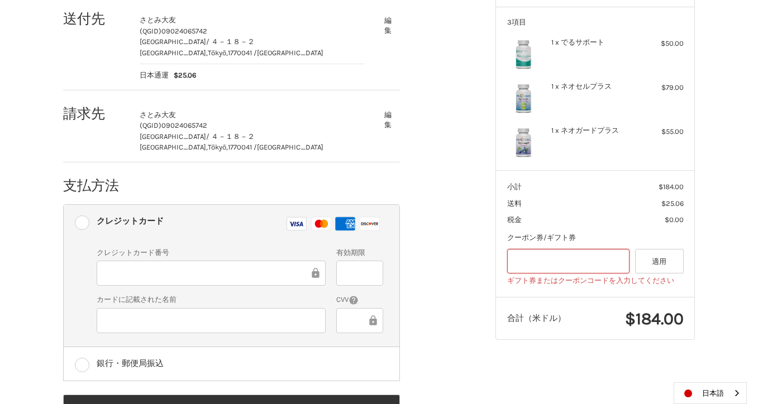
click at [112, 265] on div at bounding box center [211, 273] width 229 height 25
click at [442, 312] on ol "お客様 sweetpapillon513@yahoo.co.jp サインアウト 送付先 さとみ 大友 (QGID) 09024065742 石神井町 / ４－…" at bounding box center [253, 188] width 380 height 475
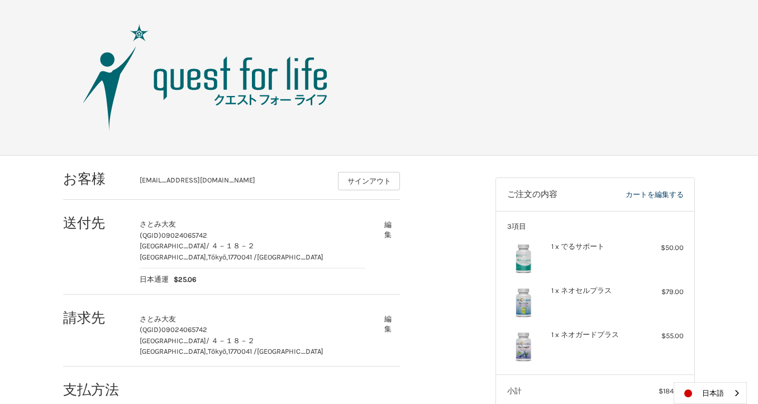
scroll to position [253, 0]
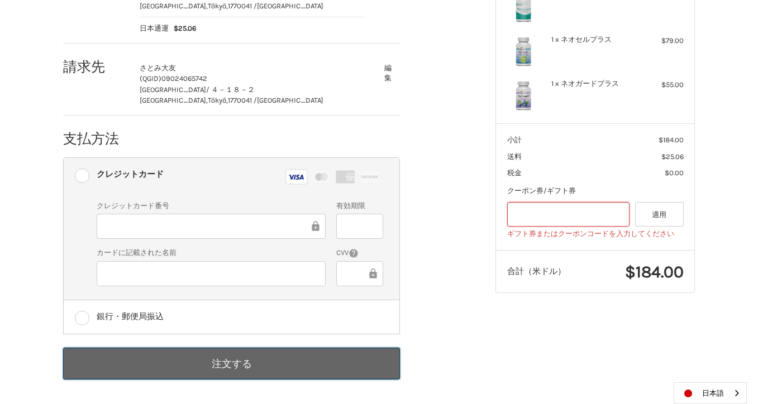
click at [264, 364] on button "注文する" at bounding box center [231, 364] width 337 height 32
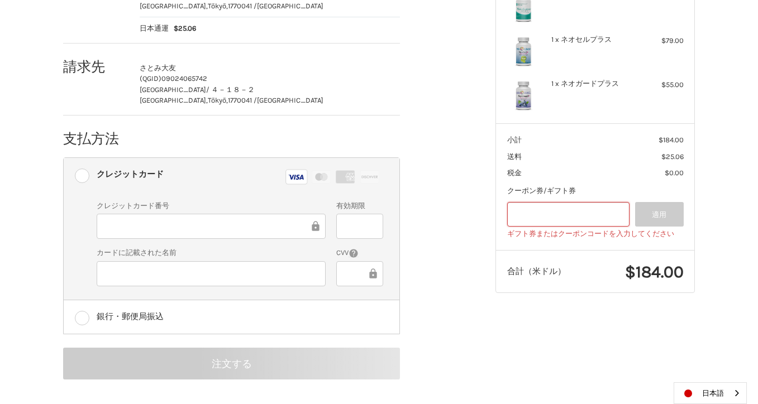
scroll to position [63, 0]
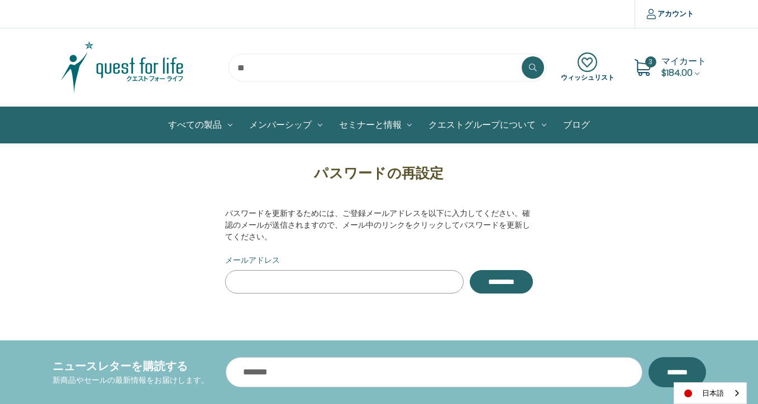
click at [275, 278] on input "メールアドレス" at bounding box center [344, 281] width 238 height 23
type input "*"
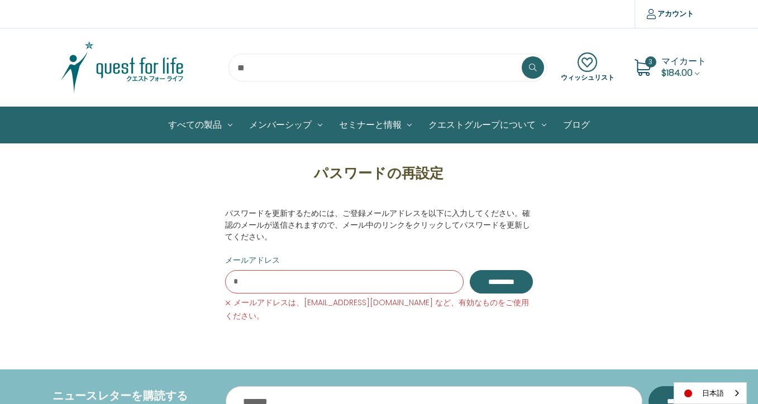
type input "**********"
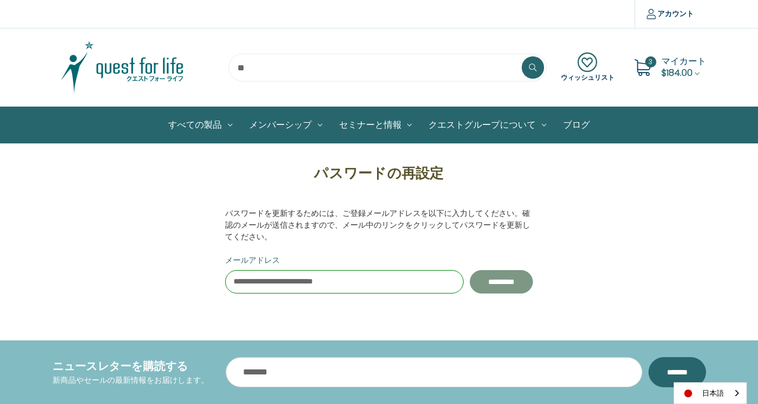
click at [503, 284] on input "**********" at bounding box center [500, 281] width 63 height 23
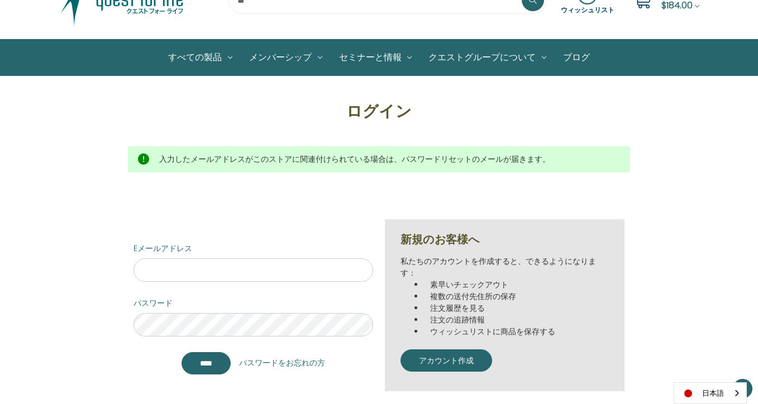
scroll to position [112, 0]
